Goal: Task Accomplishment & Management: Complete application form

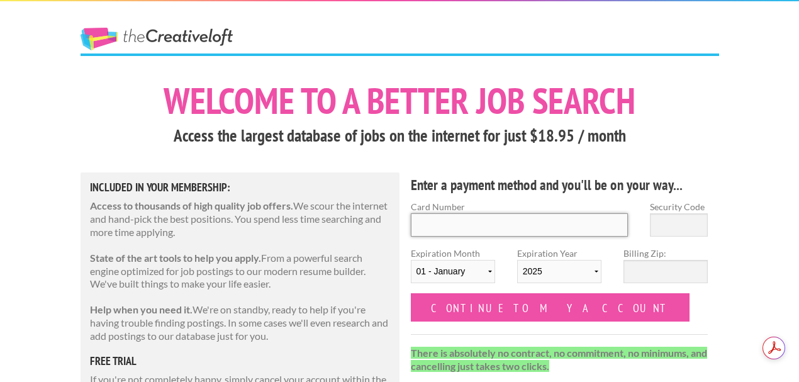
click at [472, 227] on input "Card Number" at bounding box center [520, 224] width 218 height 23
type input "4342 5625 2608 0997"
click at [660, 227] on input "Security Code" at bounding box center [679, 224] width 58 height 23
type input "779"
click at [478, 268] on select "01 - January 02 - February 03 - March 04 - April 05 - May 06 - June 07 - July 0…" at bounding box center [453, 271] width 84 height 23
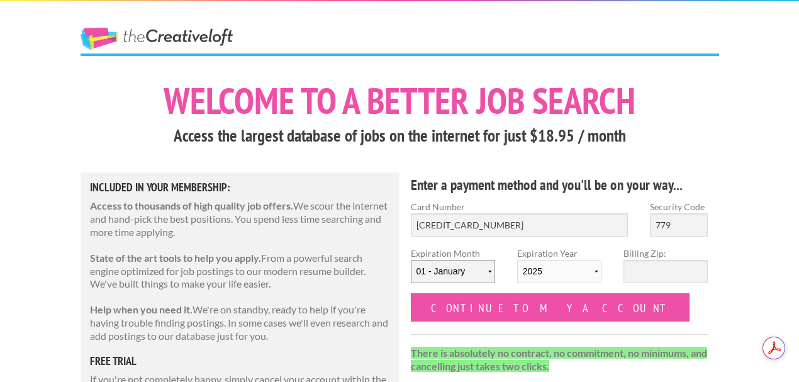
select select "08"
click at [411, 260] on select "01 - January 02 - February 03 - March 04 - April 05 - May 06 - June 07 - July 0…" at bounding box center [453, 271] width 84 height 23
click at [543, 267] on select "2025 2026 2027 2028 2029 2030 2031 2032 2033 2034" at bounding box center [559, 271] width 84 height 23
select select "2029"
click at [517, 260] on select "2025 2026 2027 2028 2029 2030 2031 2032 2033 2034" at bounding box center [559, 271] width 84 height 23
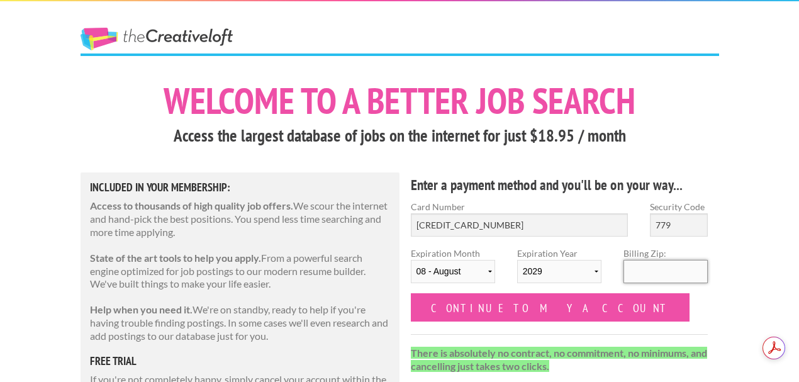
click at [638, 273] on input "Billing Zip:" at bounding box center [666, 271] width 84 height 23
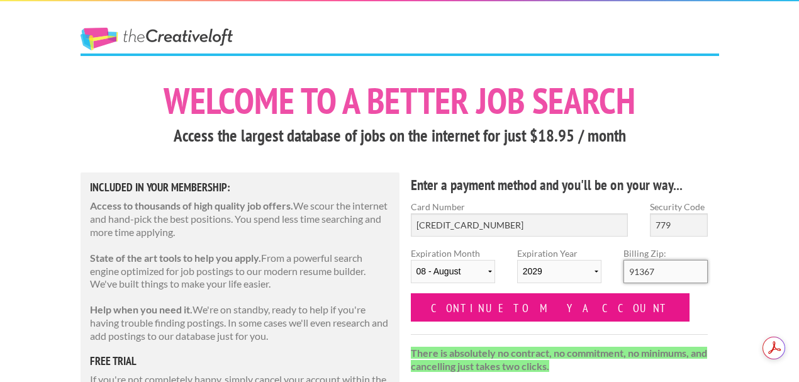
type input "91367"
click at [527, 316] on input "Continue to my account" at bounding box center [550, 307] width 279 height 28
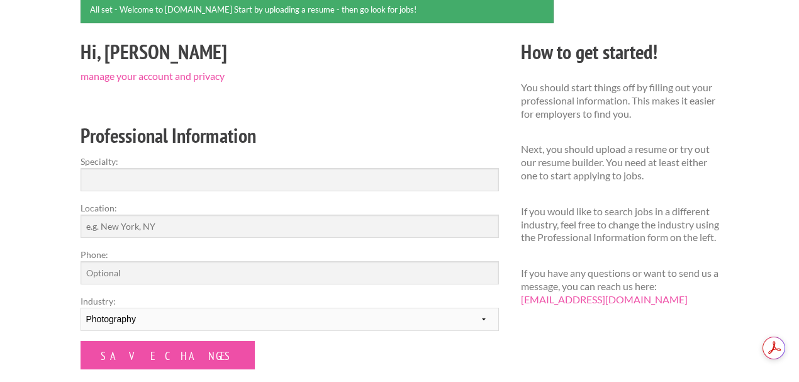
scroll to position [126, 0]
click at [371, 181] on input "Specialty:" at bounding box center [290, 178] width 419 height 23
type input "Photography"
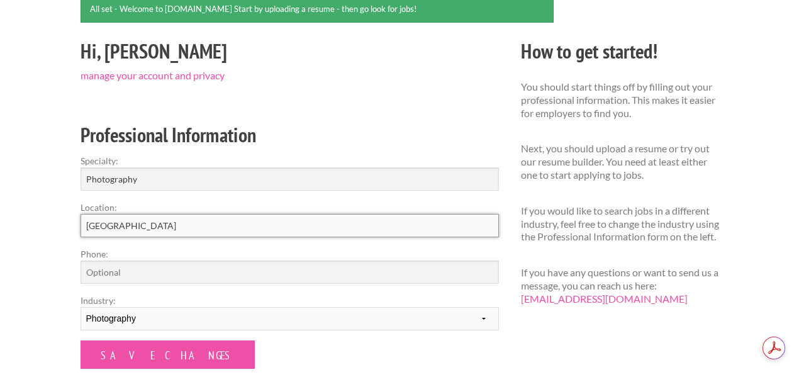
type input "Los Angeles"
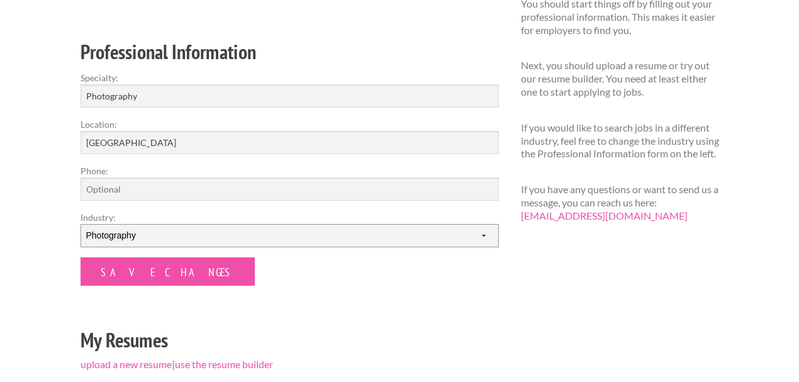
scroll to position [167, 0]
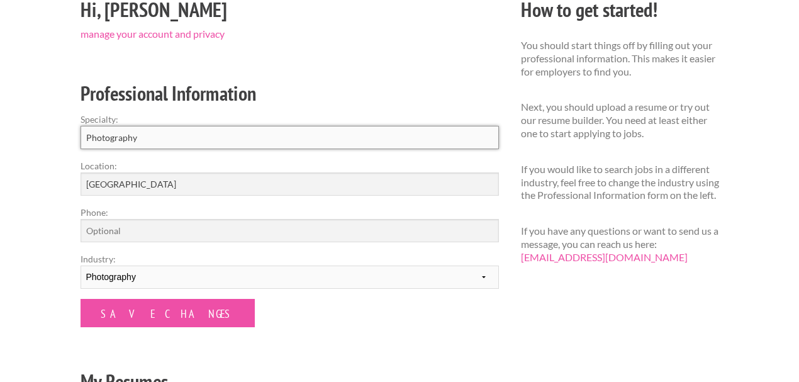
click at [300, 135] on input "Photography" at bounding box center [290, 137] width 419 height 23
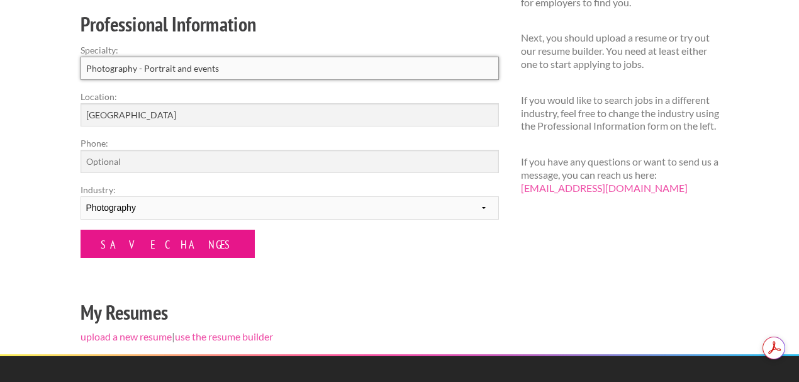
scroll to position [335, 0]
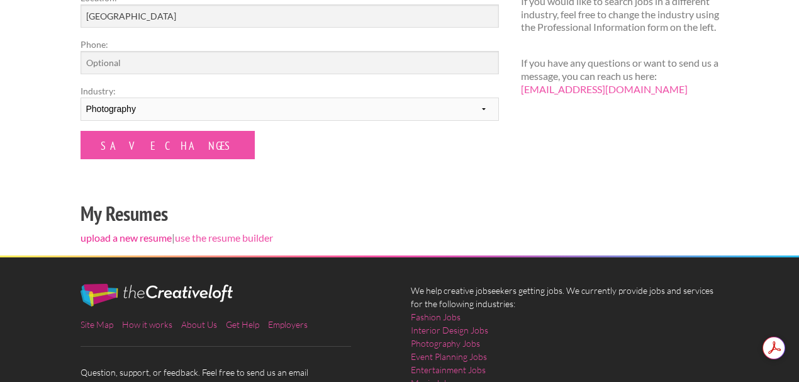
type input "Photography - Portrait and events"
click at [127, 235] on link "upload a new resume" at bounding box center [126, 238] width 91 height 12
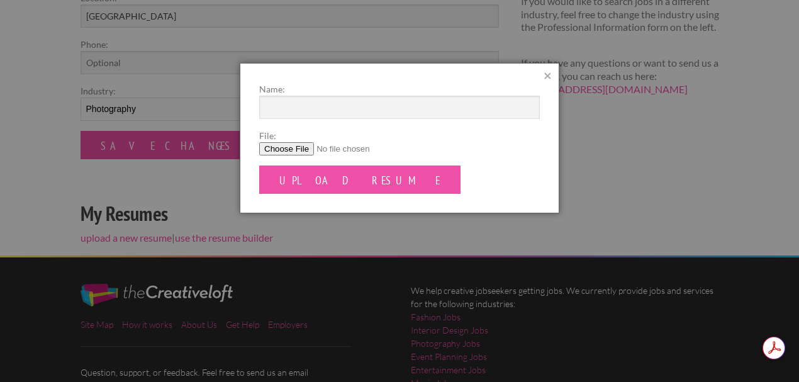
click at [287, 147] on input "File:" at bounding box center [399, 148] width 281 height 13
type input "C:\fakepath\Kasey Scott-Sheets (R).pdf"
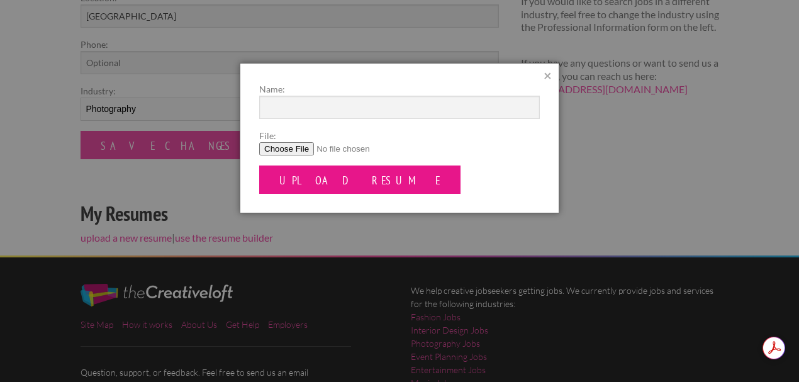
click at [301, 178] on input "Upload Resume" at bounding box center [359, 180] width 201 height 28
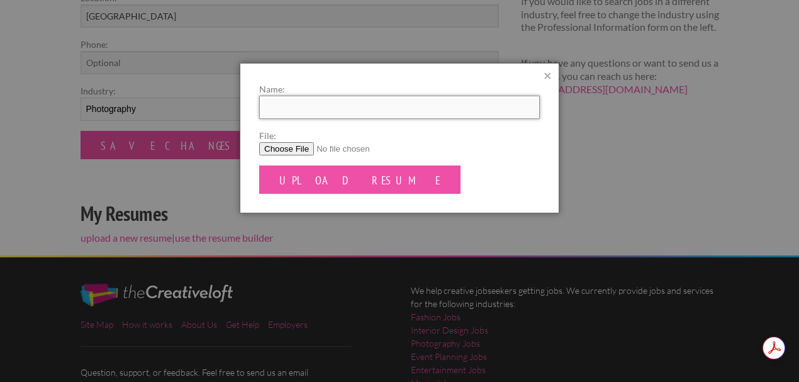
click at [340, 111] on input "Name:" at bounding box center [399, 107] width 281 height 23
type input "Kasey Scott-Sheets"
click at [259, 166] on input "Upload Resume" at bounding box center [359, 180] width 201 height 28
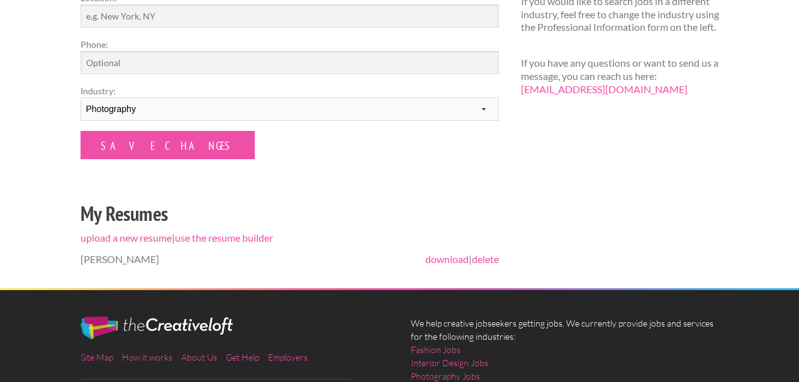
scroll to position [167, 0]
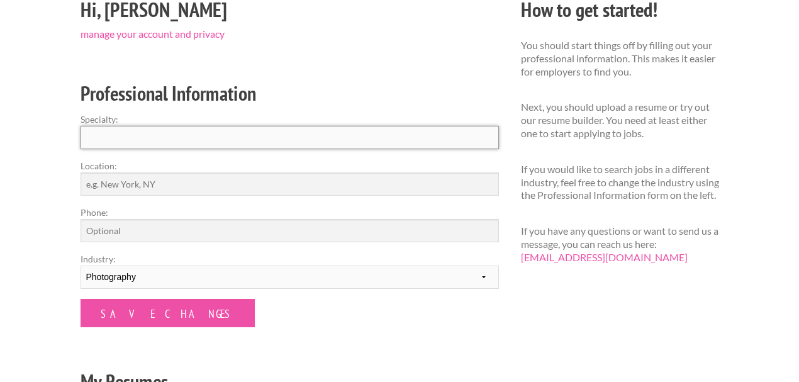
click at [180, 142] on input "Specialty:" at bounding box center [290, 137] width 419 height 23
type input "Portrait and Events"
click at [217, 191] on input "Location:" at bounding box center [290, 183] width 419 height 23
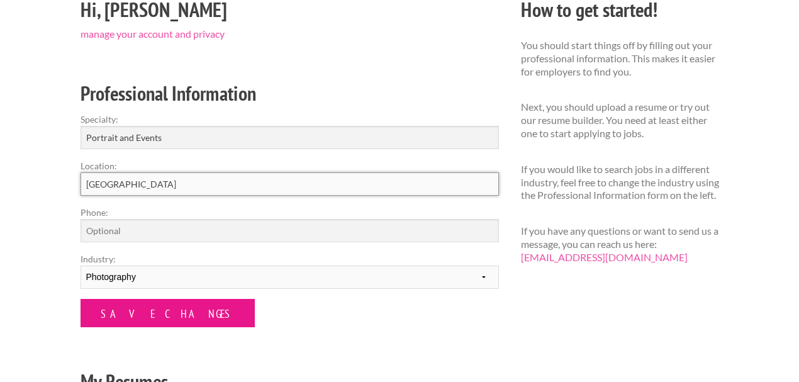
type input "[GEOGRAPHIC_DATA]"
click at [164, 322] on input "Save Changes" at bounding box center [168, 313] width 174 height 28
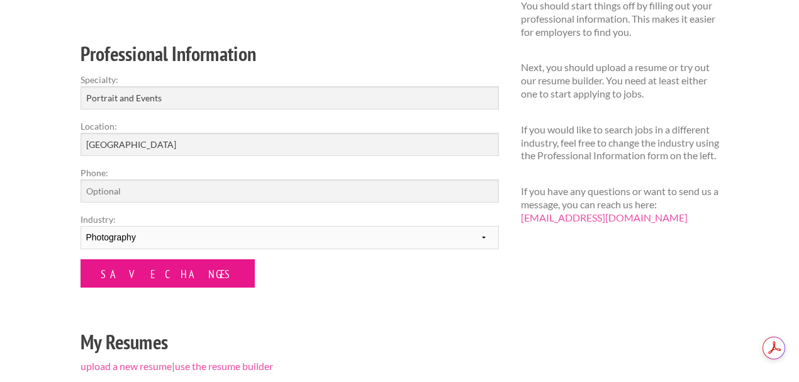
click at [110, 269] on input "Save Changes" at bounding box center [168, 273] width 174 height 28
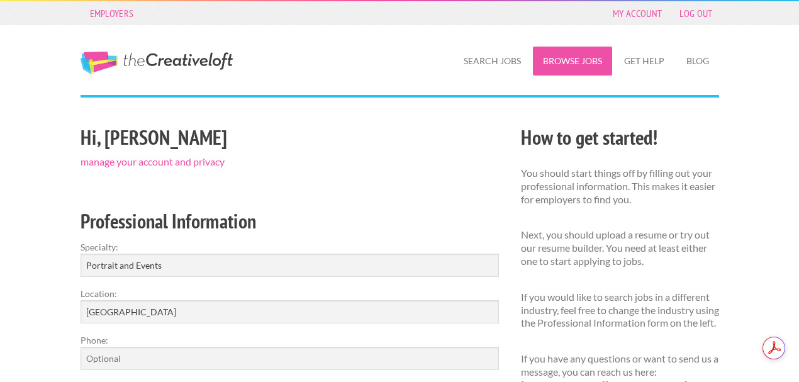
click at [560, 61] on link "Browse Jobs" at bounding box center [572, 61] width 79 height 29
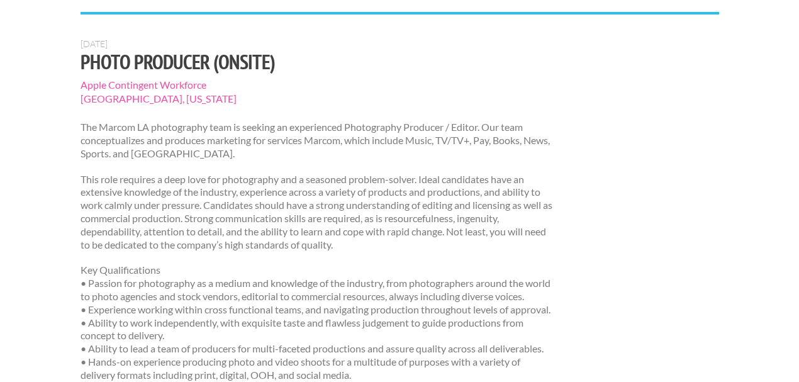
scroll to position [84, 0]
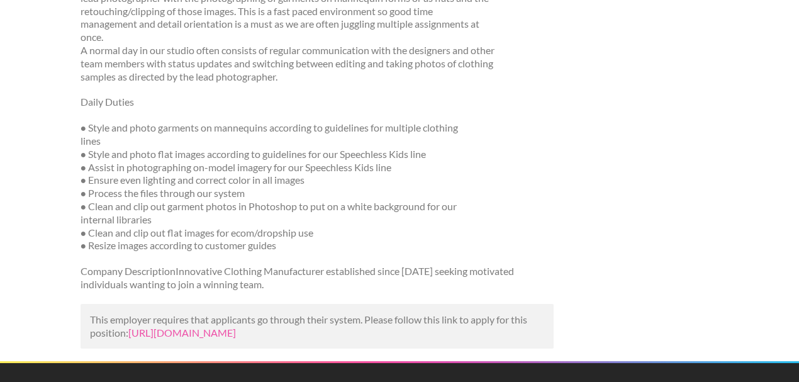
scroll to position [252, 0]
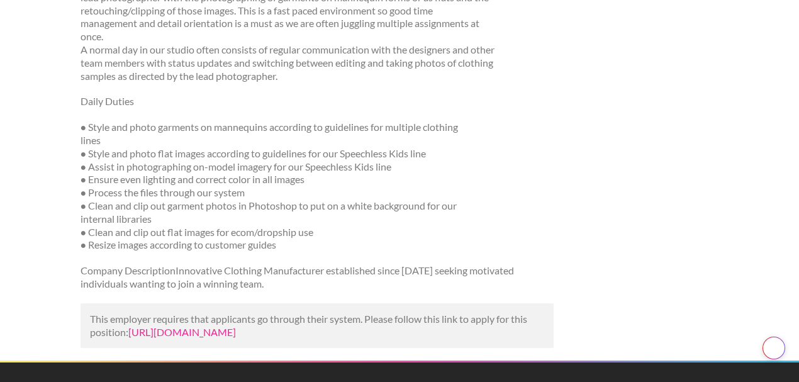
click at [205, 329] on link "https://www.ziprecruiter.com/c/swat-fame/Job/Photo-Assistant/-in-Los-Angeles,CA…" at bounding box center [182, 332] width 108 height 12
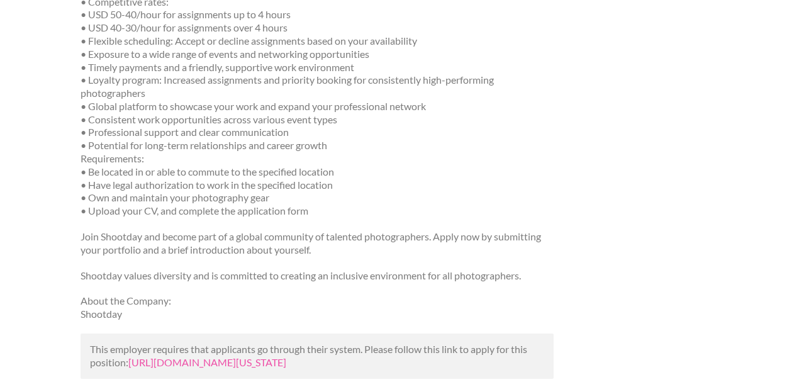
scroll to position [545, 0]
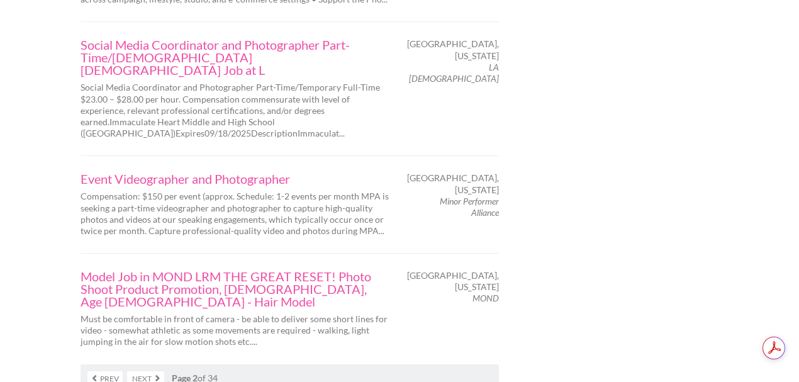
click at [151, 371] on link "Next" at bounding box center [145, 378] width 37 height 14
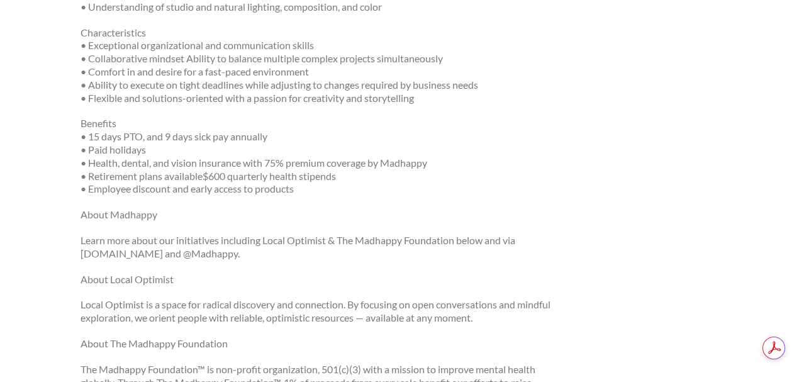
scroll to position [713, 0]
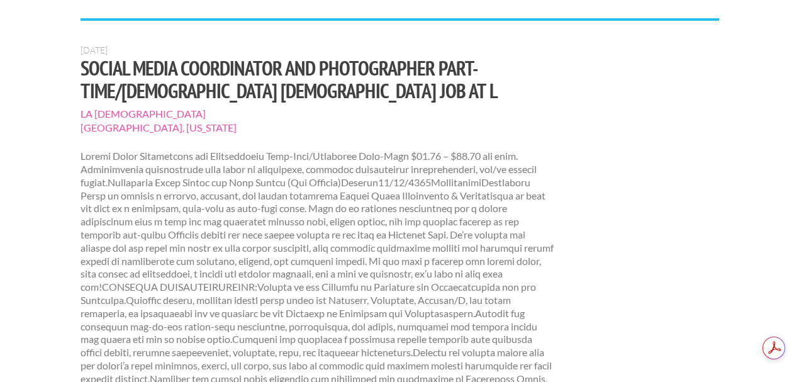
scroll to position [84, 0]
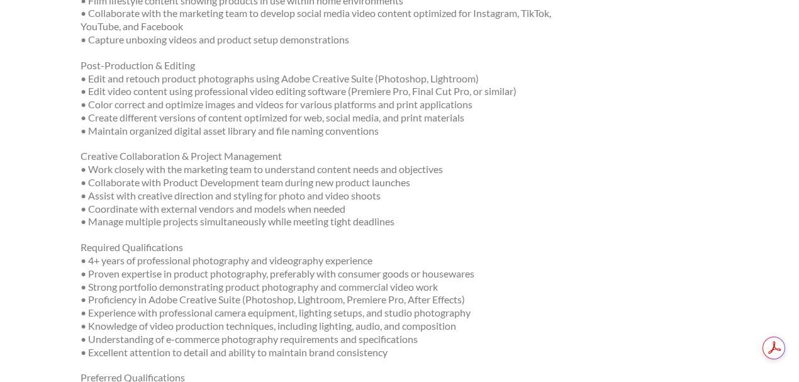
scroll to position [587, 0]
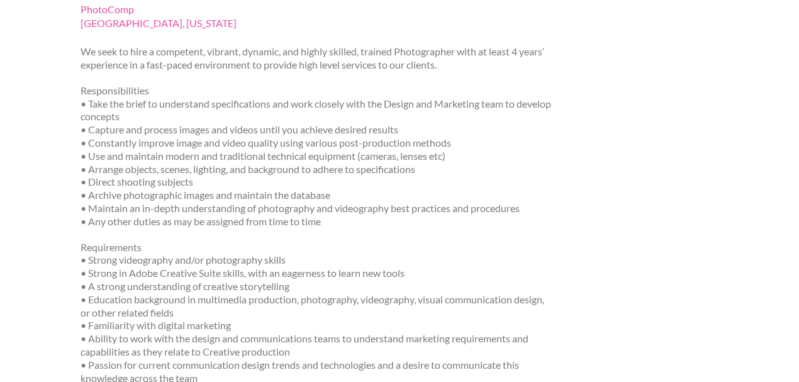
scroll to position [210, 0]
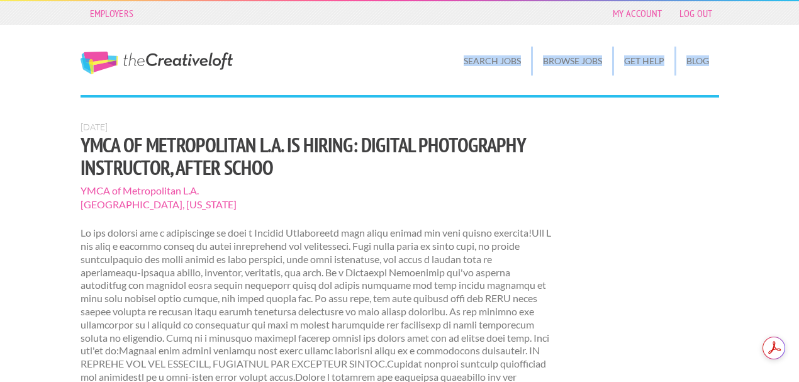
drag, startPoint x: 798, startPoint y: 48, endPoint x: 792, endPoint y: 97, distance: 48.8
click at [545, 190] on span "YMCA of Metropolitan L.A." at bounding box center [318, 191] width 474 height 14
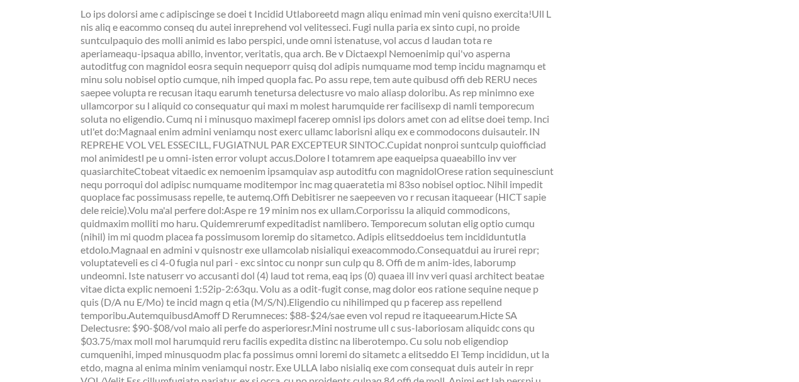
scroll to position [293, 0]
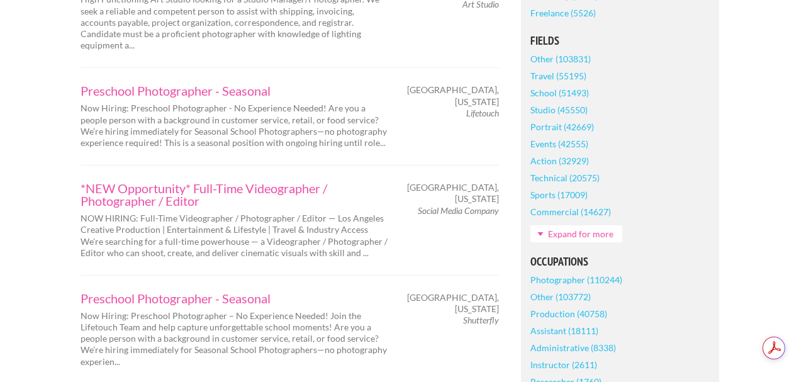
scroll to position [419, 0]
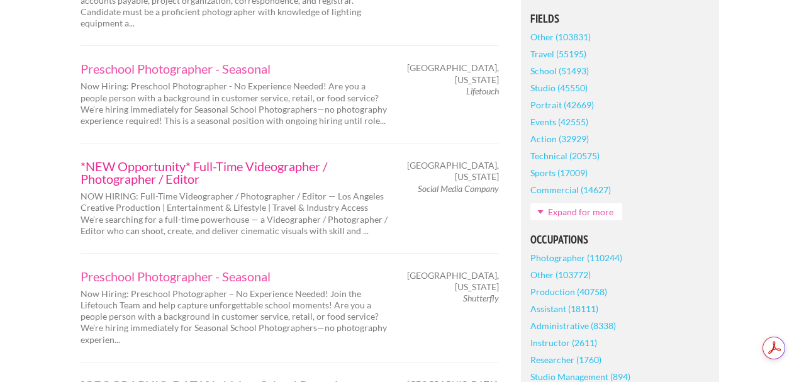
click at [157, 167] on link "*NEW Opportunity* Full-Time Videographer / Photographer / Editor" at bounding box center [235, 172] width 308 height 25
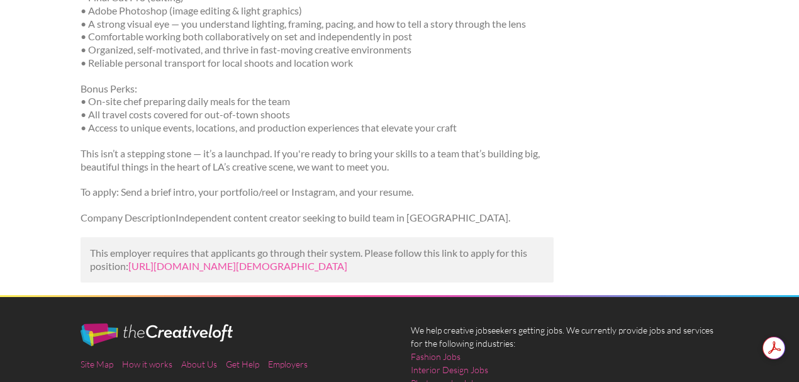
scroll to position [629, 0]
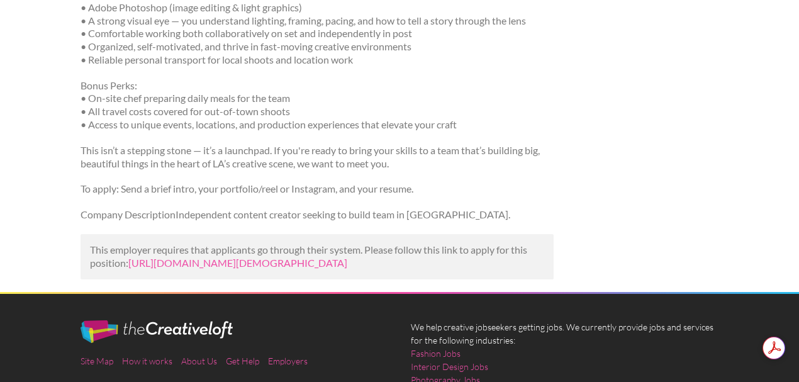
drag, startPoint x: 291, startPoint y: 76, endPoint x: 290, endPoint y: 82, distance: 6.4
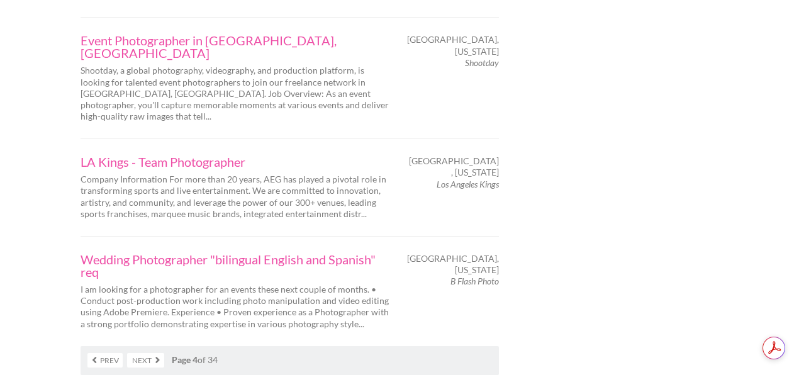
scroll to position [2139, 0]
click at [150, 352] on link "Next" at bounding box center [145, 359] width 37 height 14
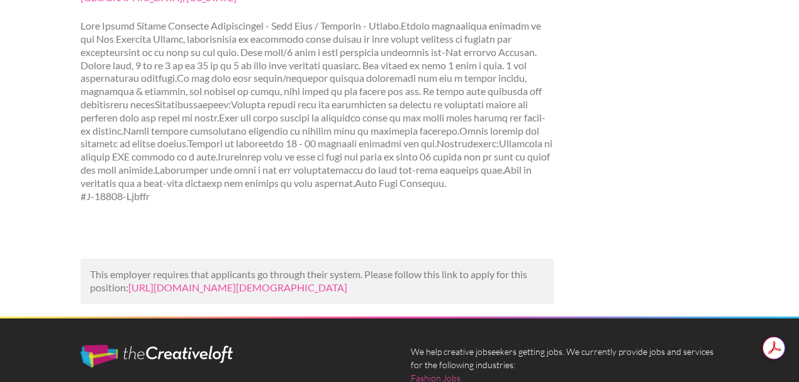
scroll to position [252, 0]
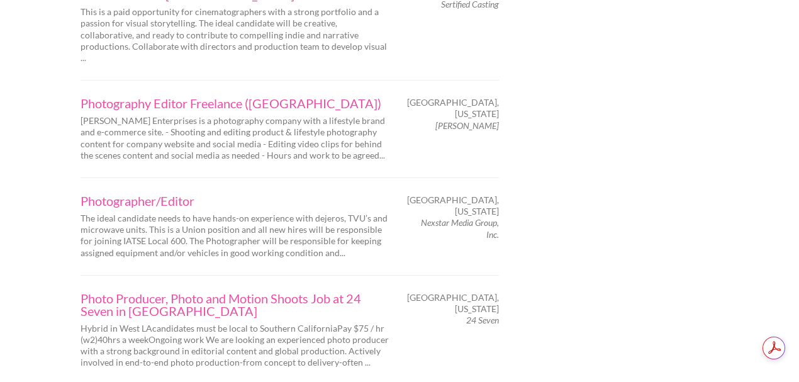
scroll to position [2056, 0]
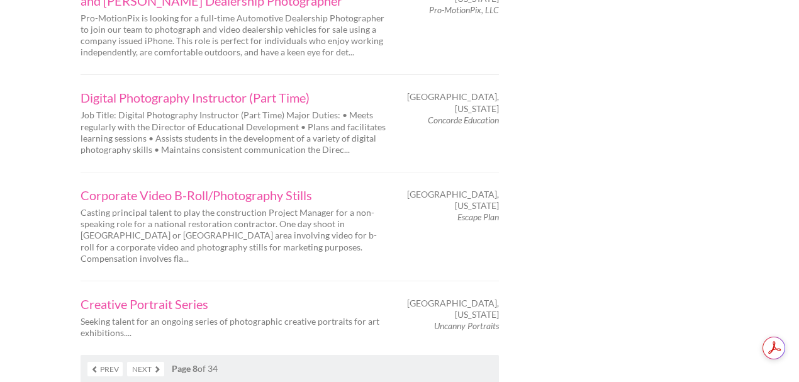
click at [157, 362] on link "Next" at bounding box center [145, 369] width 37 height 14
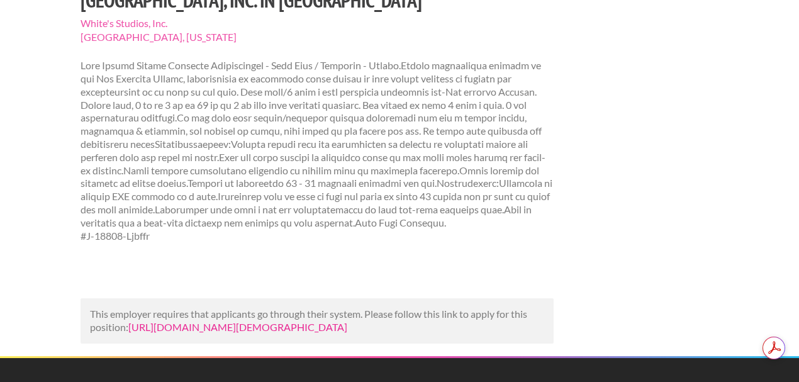
click at [204, 333] on link "https://www.mediabistro.com/jobs/1138078905-school-portrait-photographer-traine…" at bounding box center [237, 327] width 219 height 12
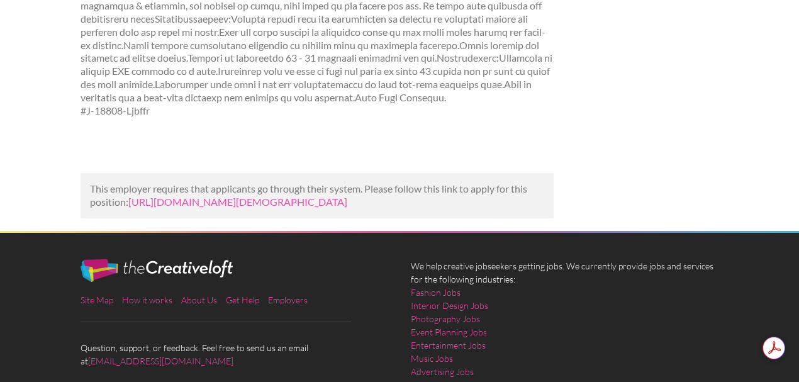
scroll to position [293, 0]
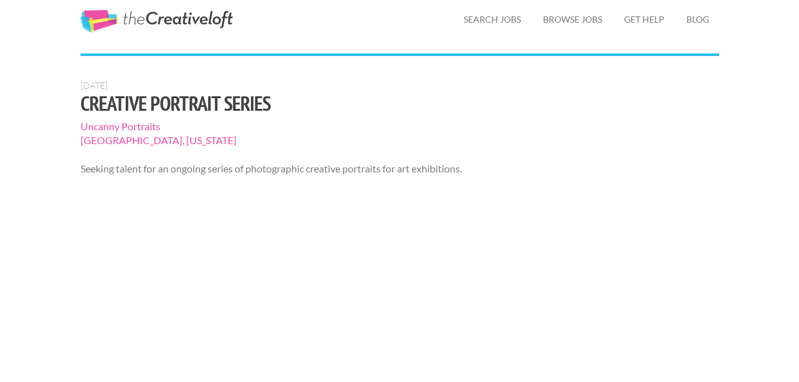
scroll to position [167, 0]
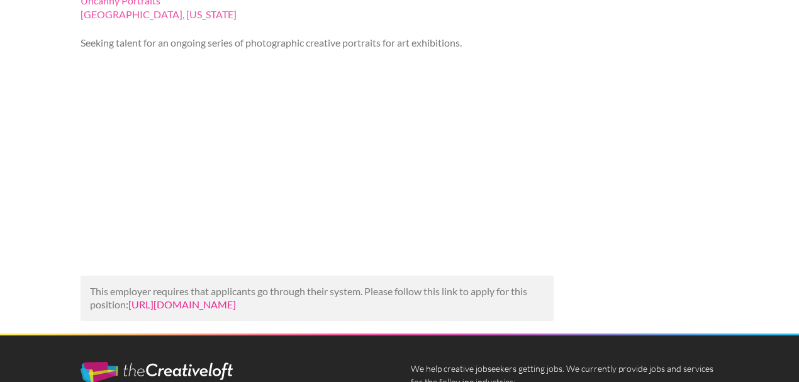
click at [232, 310] on link "[URL][DOMAIN_NAME]" at bounding box center [182, 304] width 108 height 12
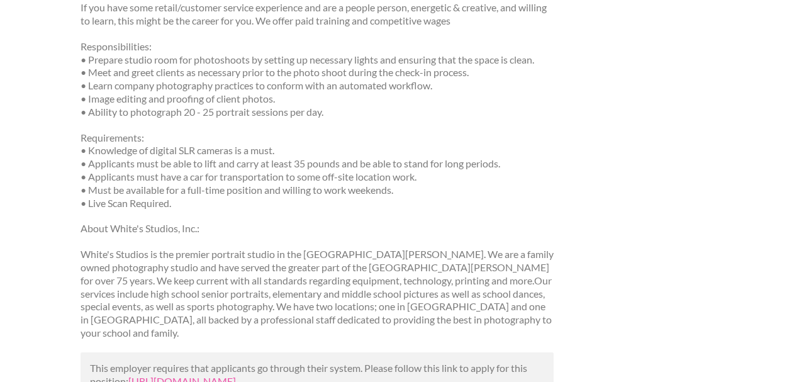
scroll to position [461, 0]
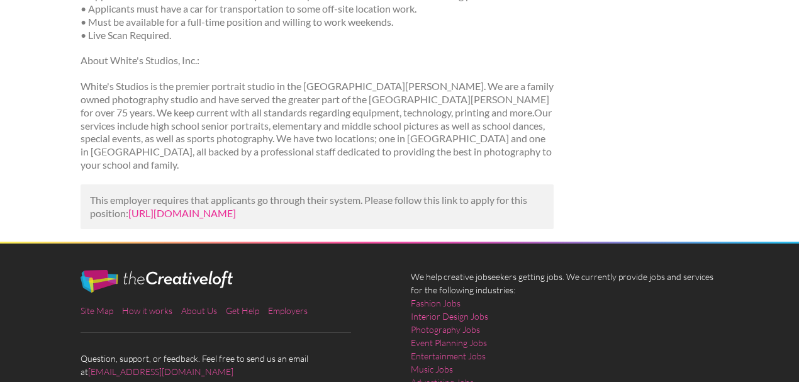
click at [168, 211] on link "[URL][DOMAIN_NAME]" at bounding box center [182, 213] width 108 height 12
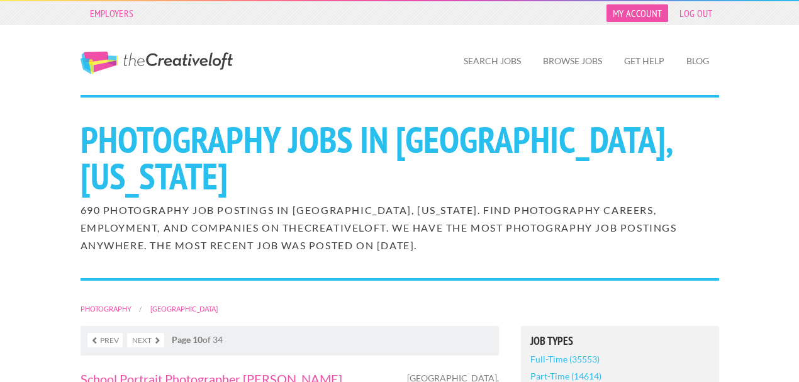
click at [652, 18] on link "My Account" at bounding box center [638, 13] width 62 height 18
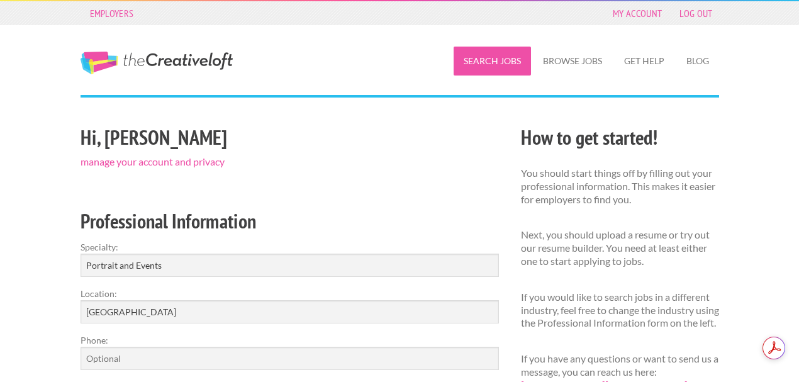
click at [501, 65] on link "Search Jobs" at bounding box center [492, 61] width 77 height 29
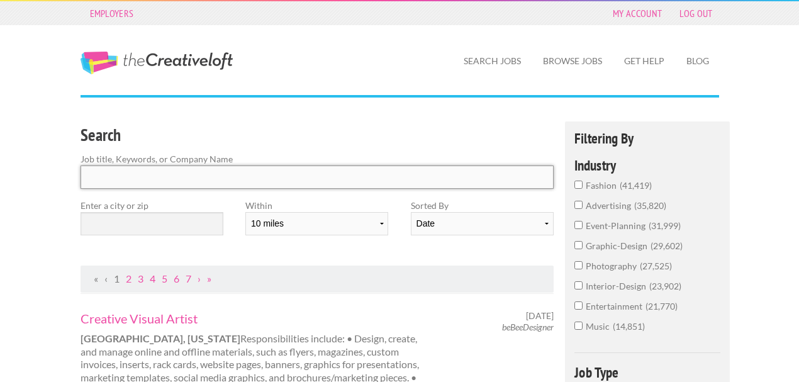
click at [263, 183] on input "Search" at bounding box center [318, 177] width 474 height 23
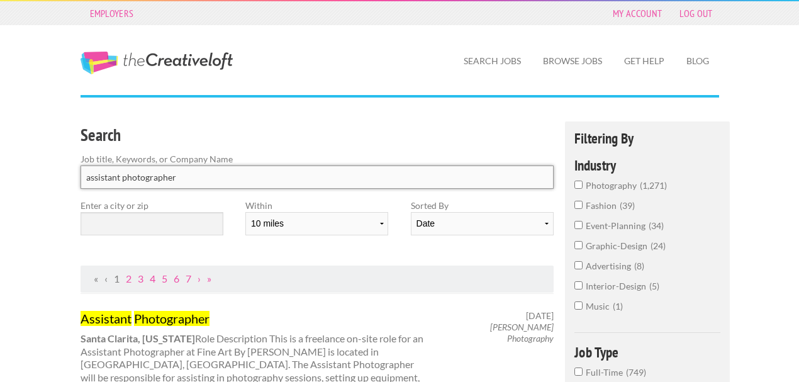
type input "assistant photographer"
click at [164, 228] on input "text" at bounding box center [152, 223] width 143 height 23
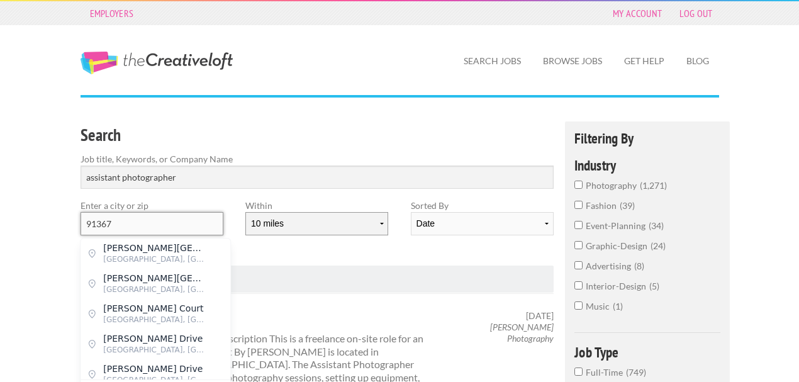
type input "91367"
click at [292, 224] on select "10 miles 20 miles 50 miles 100 miles 200 miles 300 miles 400 miles 500 miles" at bounding box center [316, 223] width 143 height 23
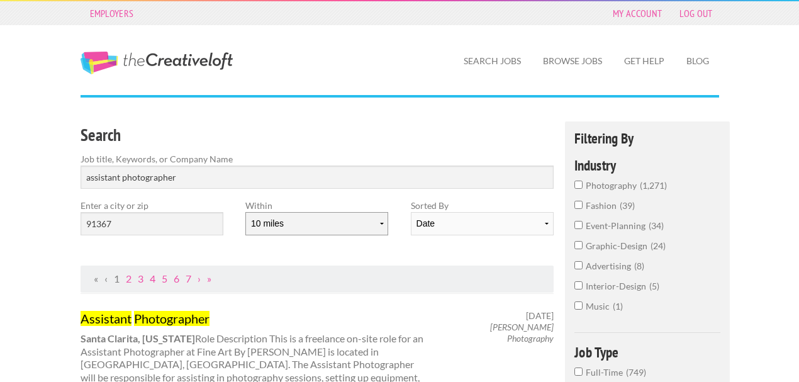
select select "20"
click at [245, 212] on select "10 miles 20 miles 50 miles 100 miles 200 miles 300 miles 400 miles 500 miles" at bounding box center [316, 223] width 143 height 23
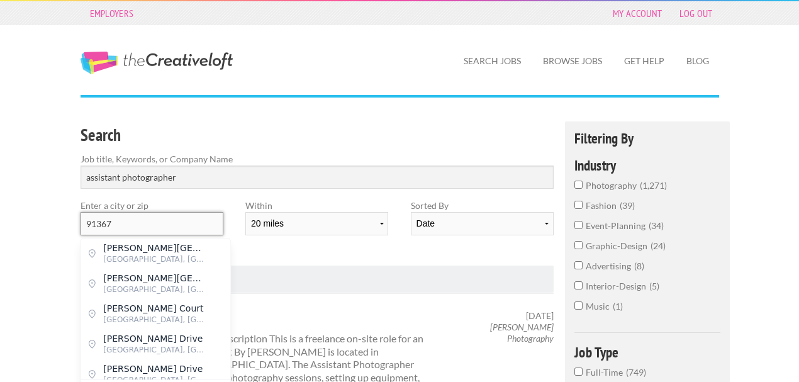
click at [189, 230] on input "91367" at bounding box center [152, 223] width 143 height 23
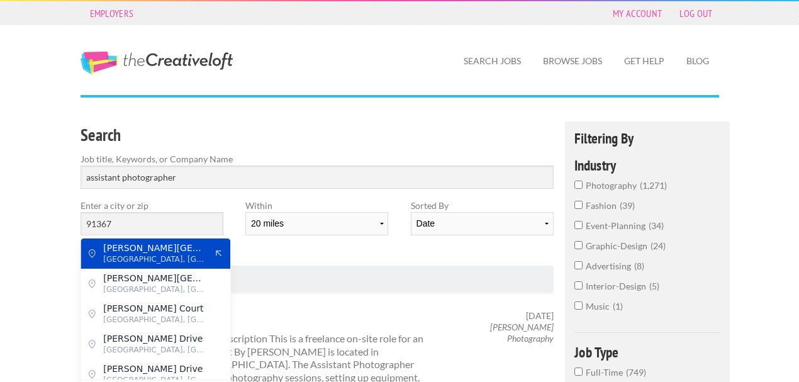
click at [179, 247] on span "[PERSON_NAME][GEOGRAPHIC_DATA]" at bounding box center [154, 247] width 103 height 11
type input "[PERSON_NAME][GEOGRAPHIC_DATA]"
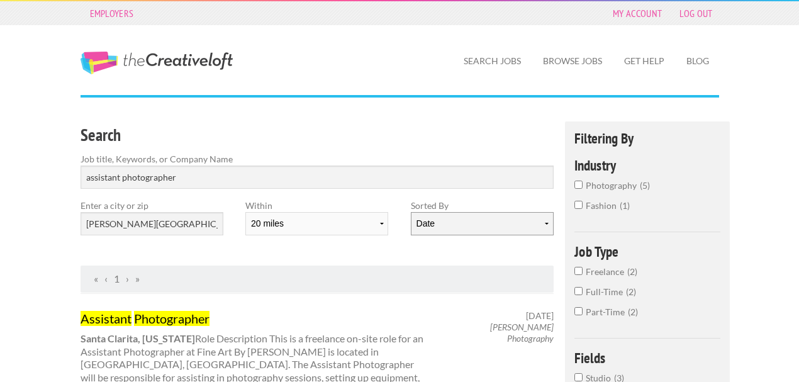
click at [419, 229] on select "Date Relevance" at bounding box center [482, 223] width 143 height 23
click at [367, 247] on div "Search Job title, Keywords, or Company Name assistant photographer Enter a city…" at bounding box center [317, 193] width 496 height 144
click at [125, 178] on input "assistant photographer" at bounding box center [318, 177] width 474 height 23
type input "assistant"
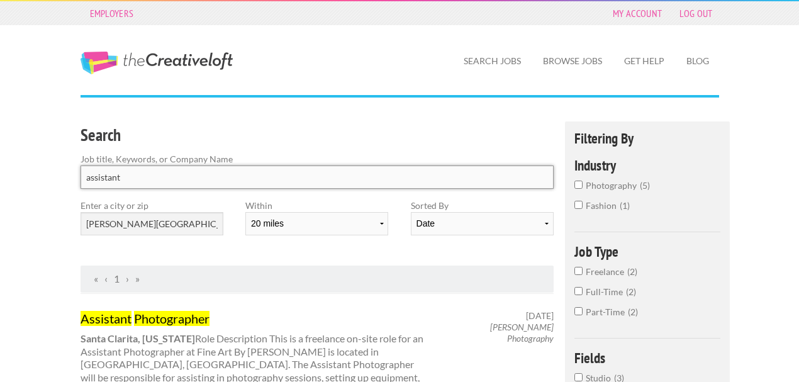
click button "submit" at bounding box center [0, 0] width 0 height 0
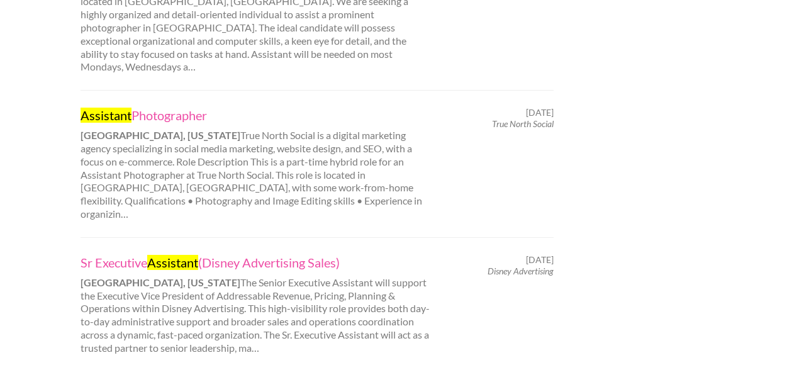
scroll to position [1426, 0]
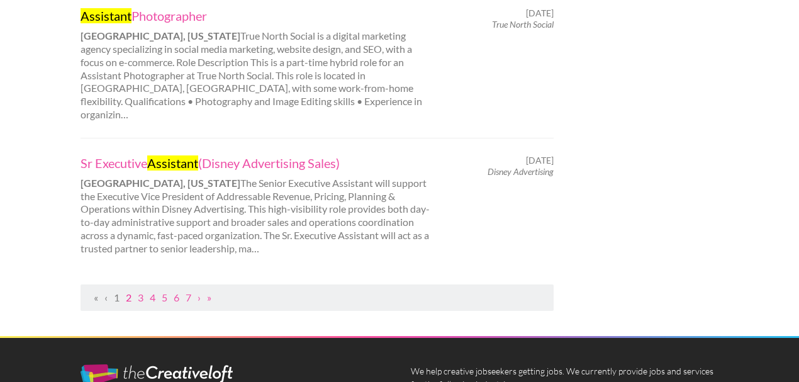
click at [127, 291] on link "2" at bounding box center [129, 297] width 6 height 12
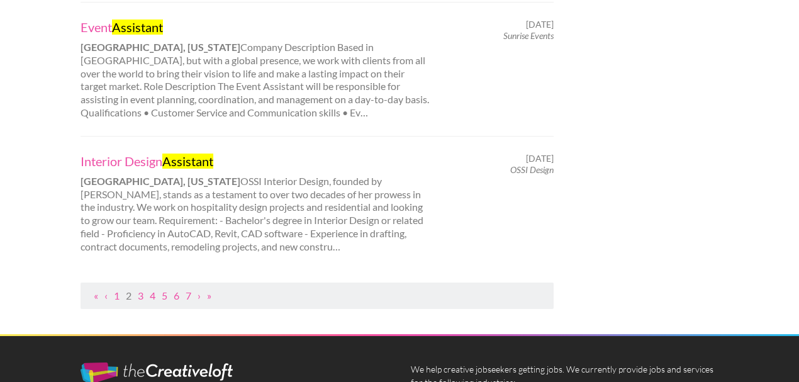
scroll to position [1426, 0]
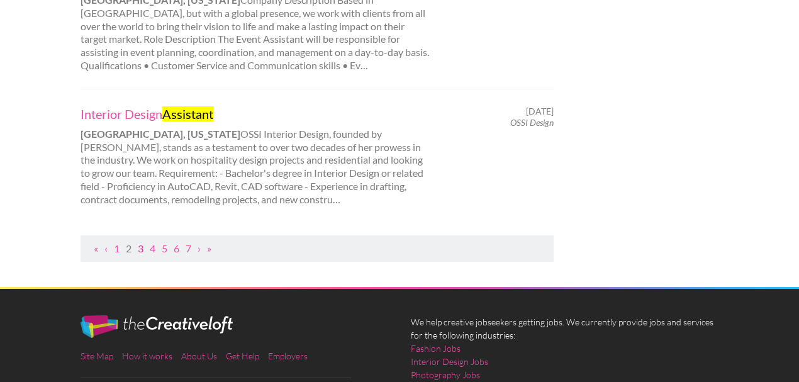
click at [141, 242] on link "3" at bounding box center [141, 248] width 6 height 12
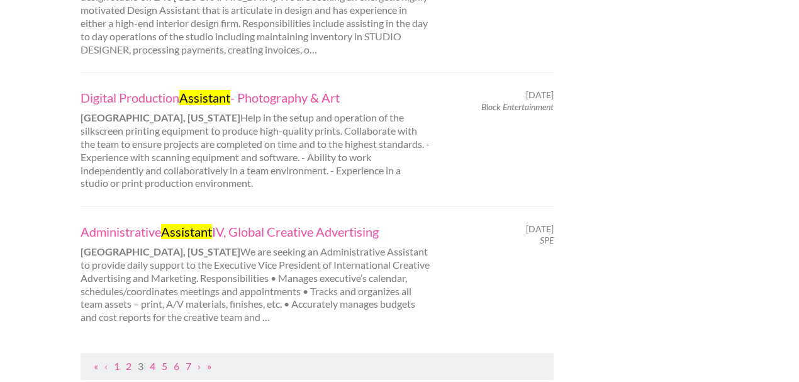
scroll to position [1385, 0]
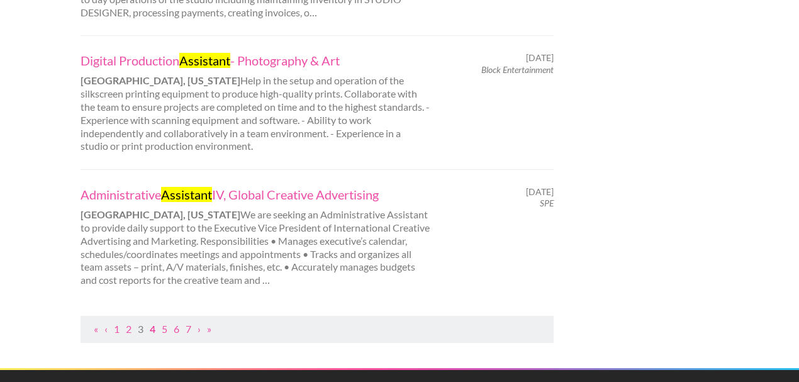
click at [152, 323] on link "4" at bounding box center [153, 329] width 6 height 12
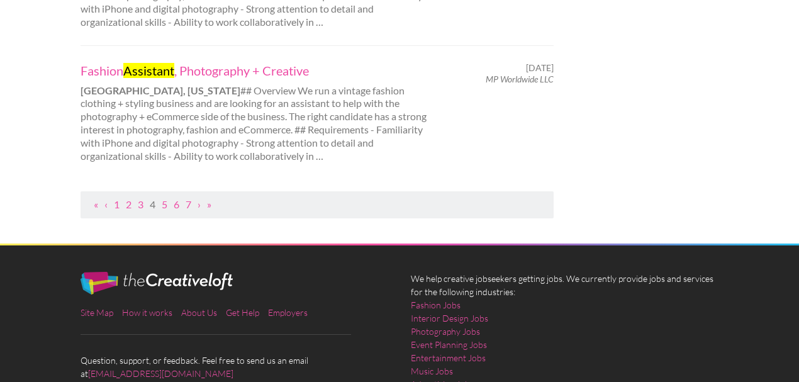
scroll to position [1468, 0]
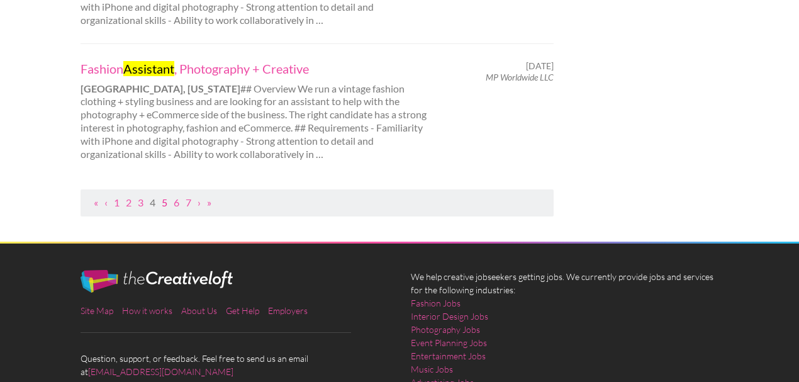
click at [164, 196] on link "5" at bounding box center [165, 202] width 6 height 12
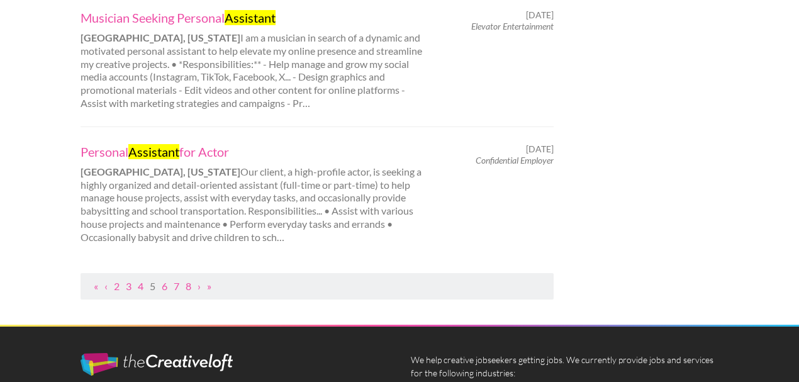
scroll to position [1385, 0]
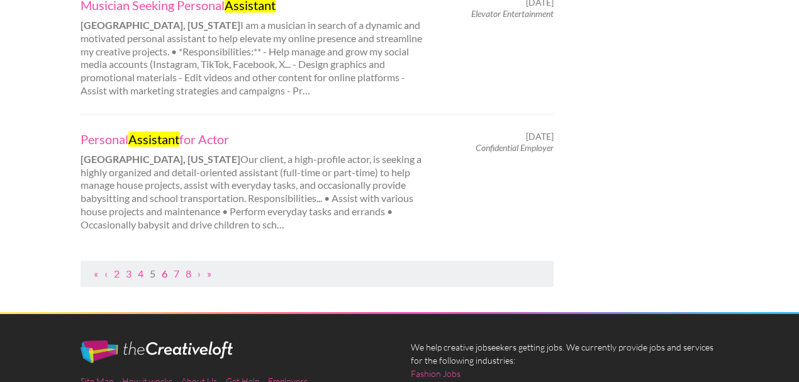
click at [162, 268] on link "6" at bounding box center [165, 274] width 6 height 12
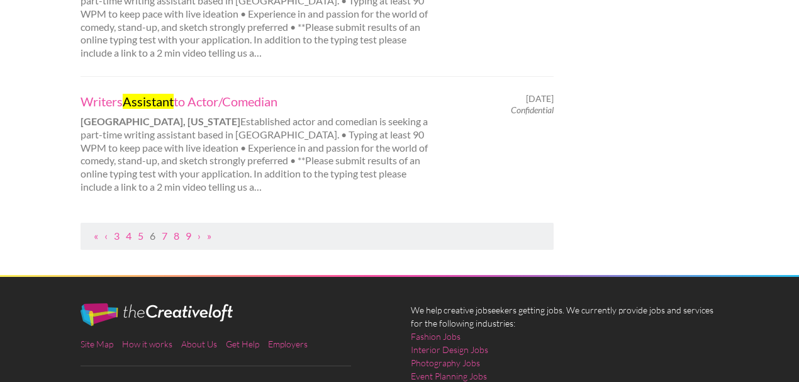
scroll to position [1511, 0]
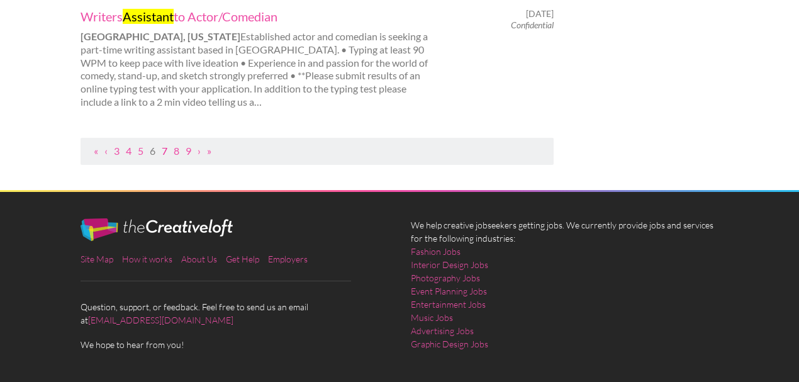
click at [165, 155] on link "7" at bounding box center [165, 151] width 6 height 12
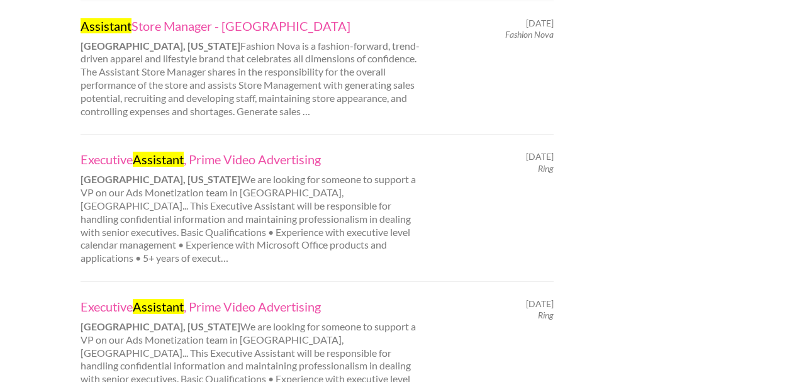
scroll to position [1259, 0]
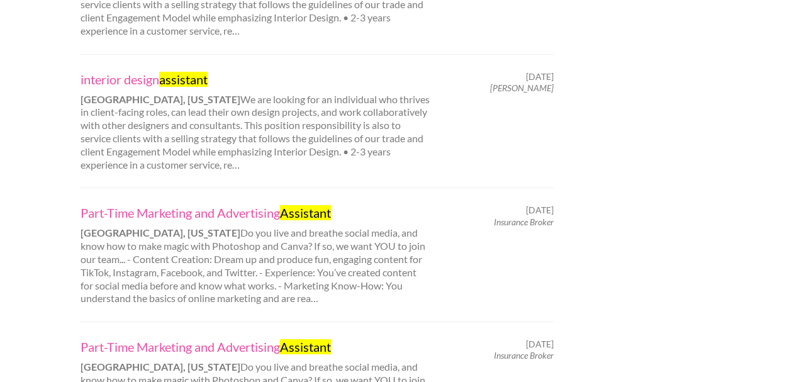
scroll to position [1300, 0]
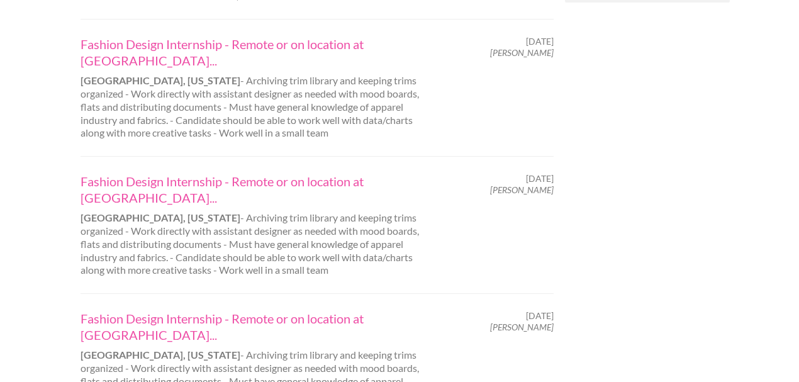
scroll to position [1259, 0]
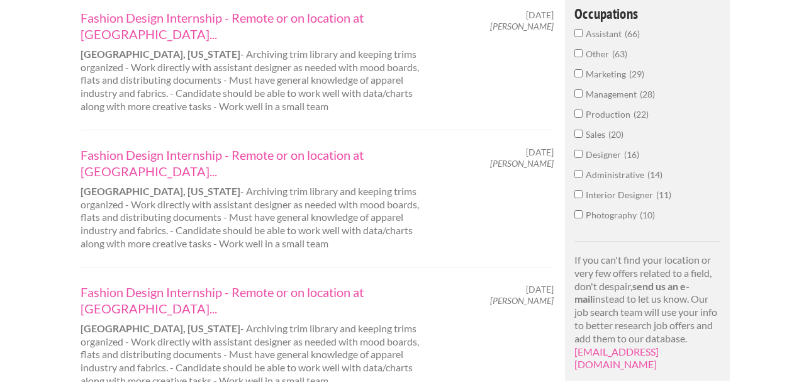
scroll to position [797, 0]
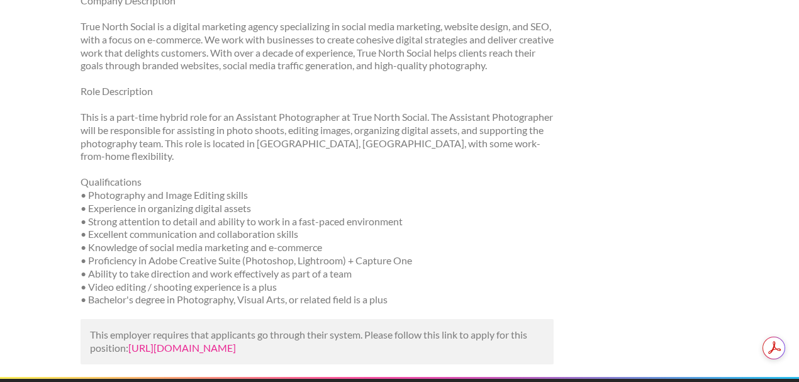
click at [224, 348] on link "[URL][DOMAIN_NAME]" at bounding box center [182, 348] width 108 height 12
